Goal: Check status: Check status

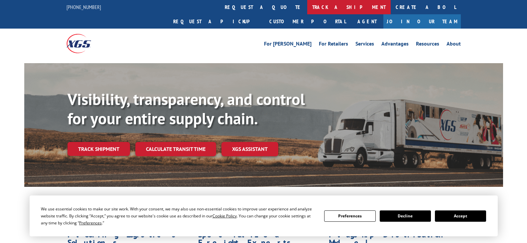
click at [307, 8] on link "track a shipment" at bounding box center [348, 7] width 83 height 14
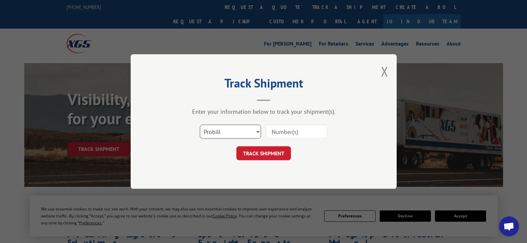
click at [260, 130] on select "Select category... Probill BOL PO" at bounding box center [230, 132] width 61 height 14
select select "bol"
click at [200, 125] on select "Select category... Probill BOL PO" at bounding box center [230, 132] width 61 height 14
click at [321, 131] on input at bounding box center [296, 132] width 61 height 14
type input "6009336"
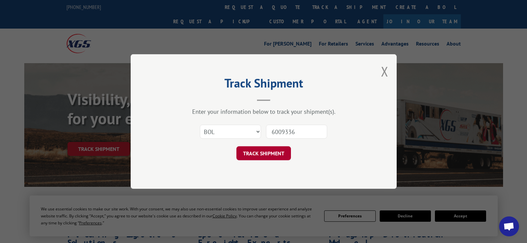
click at [267, 153] on button "TRACK SHIPMENT" at bounding box center [263, 153] width 55 height 14
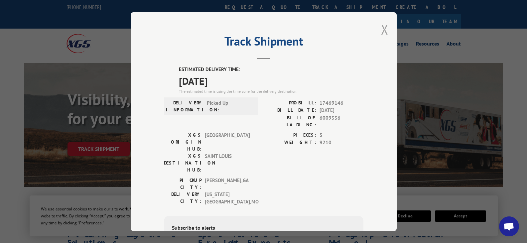
click at [382, 30] on button "Close modal" at bounding box center [384, 30] width 7 height 18
